Goal: Navigation & Orientation: Find specific page/section

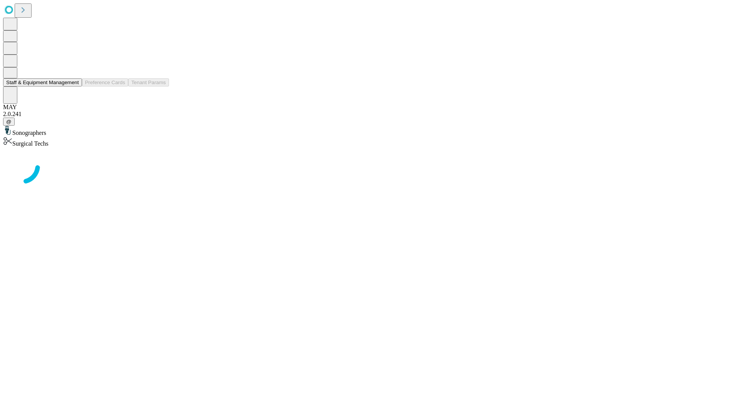
click at [73, 87] on button "Staff & Equipment Management" at bounding box center [42, 82] width 79 height 8
